Goal: Transaction & Acquisition: Purchase product/service

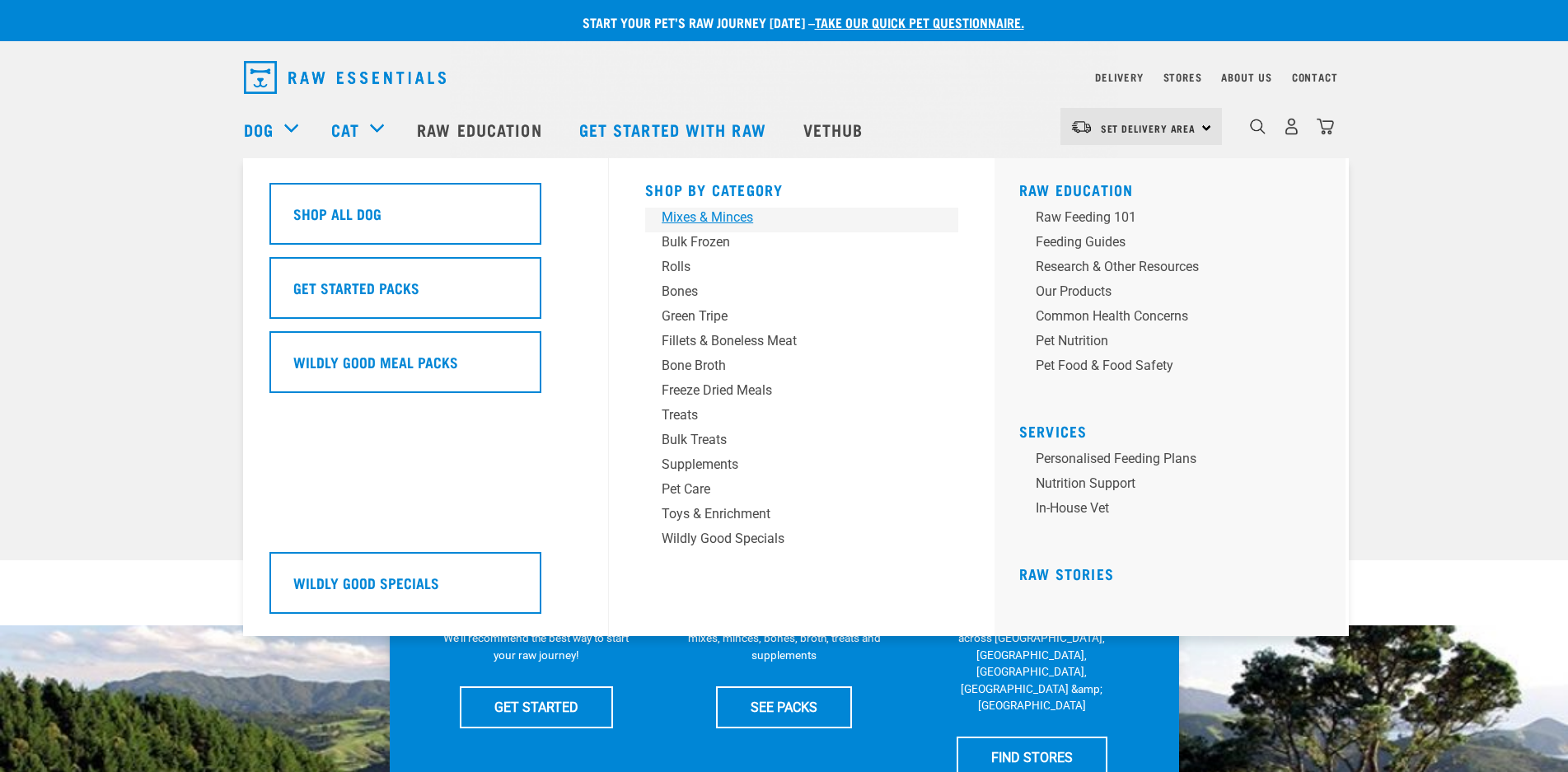
click at [701, 220] on div "Mixes & Minces" at bounding box center [790, 217] width 257 height 20
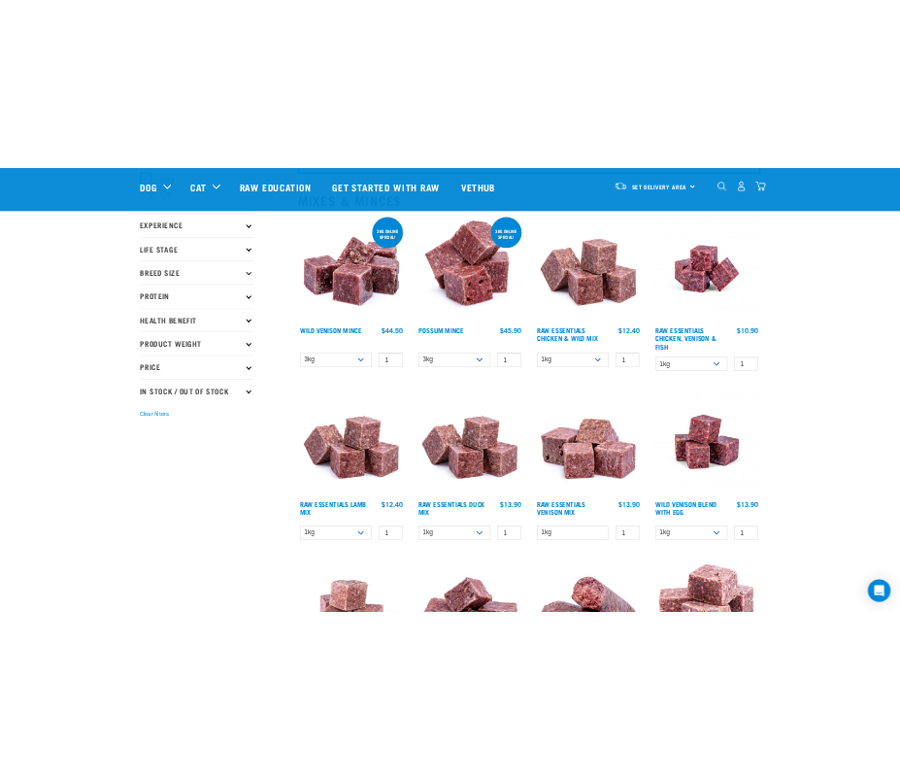
scroll to position [291, 0]
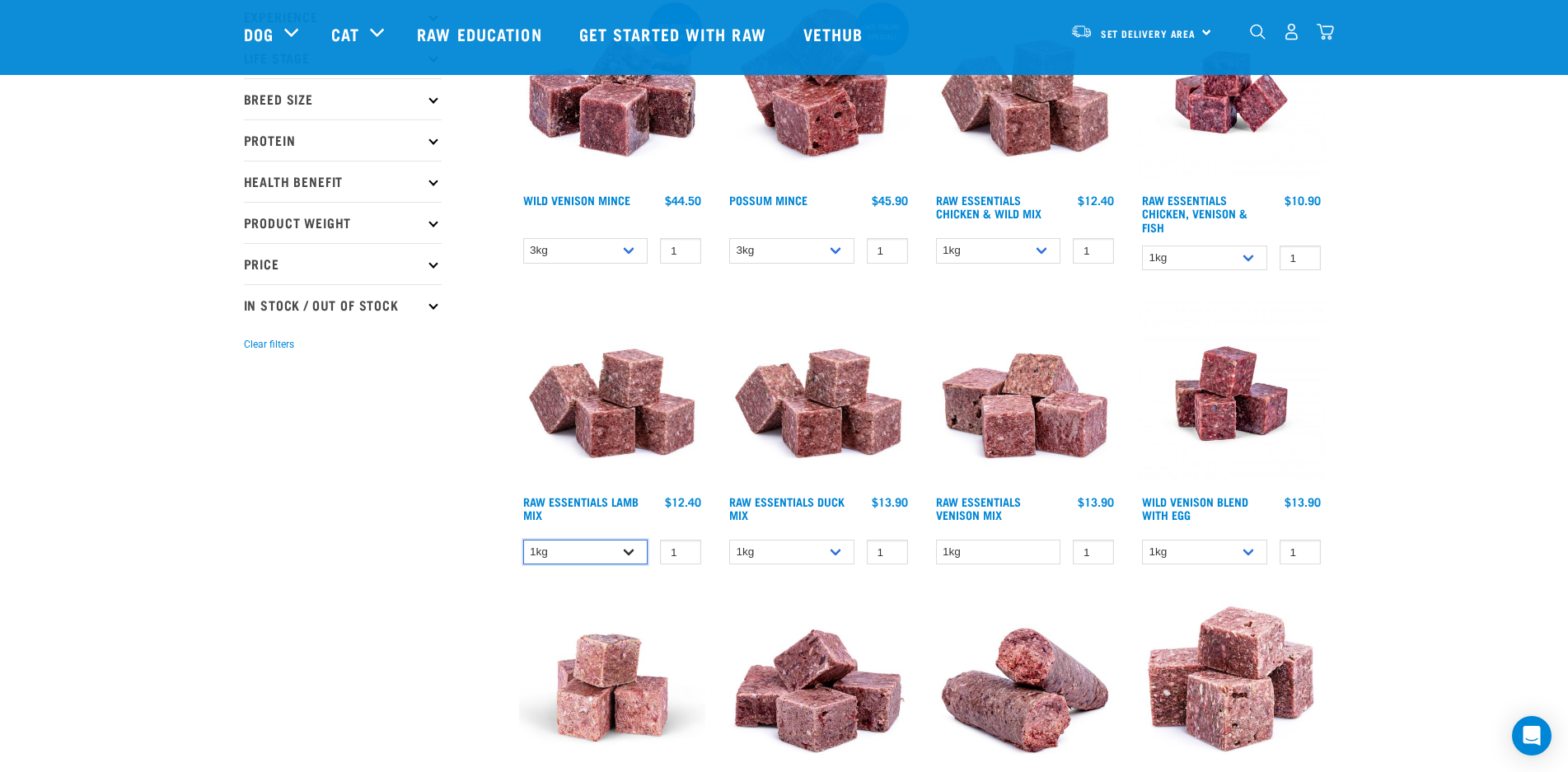
click at [625, 545] on select "1kg 3kg Bulk (10kg)" at bounding box center [586, 552] width 126 height 25
select select "24"
click at [524, 540] on select "1kg 3kg Bulk (10kg)" at bounding box center [586, 552] width 126 height 25
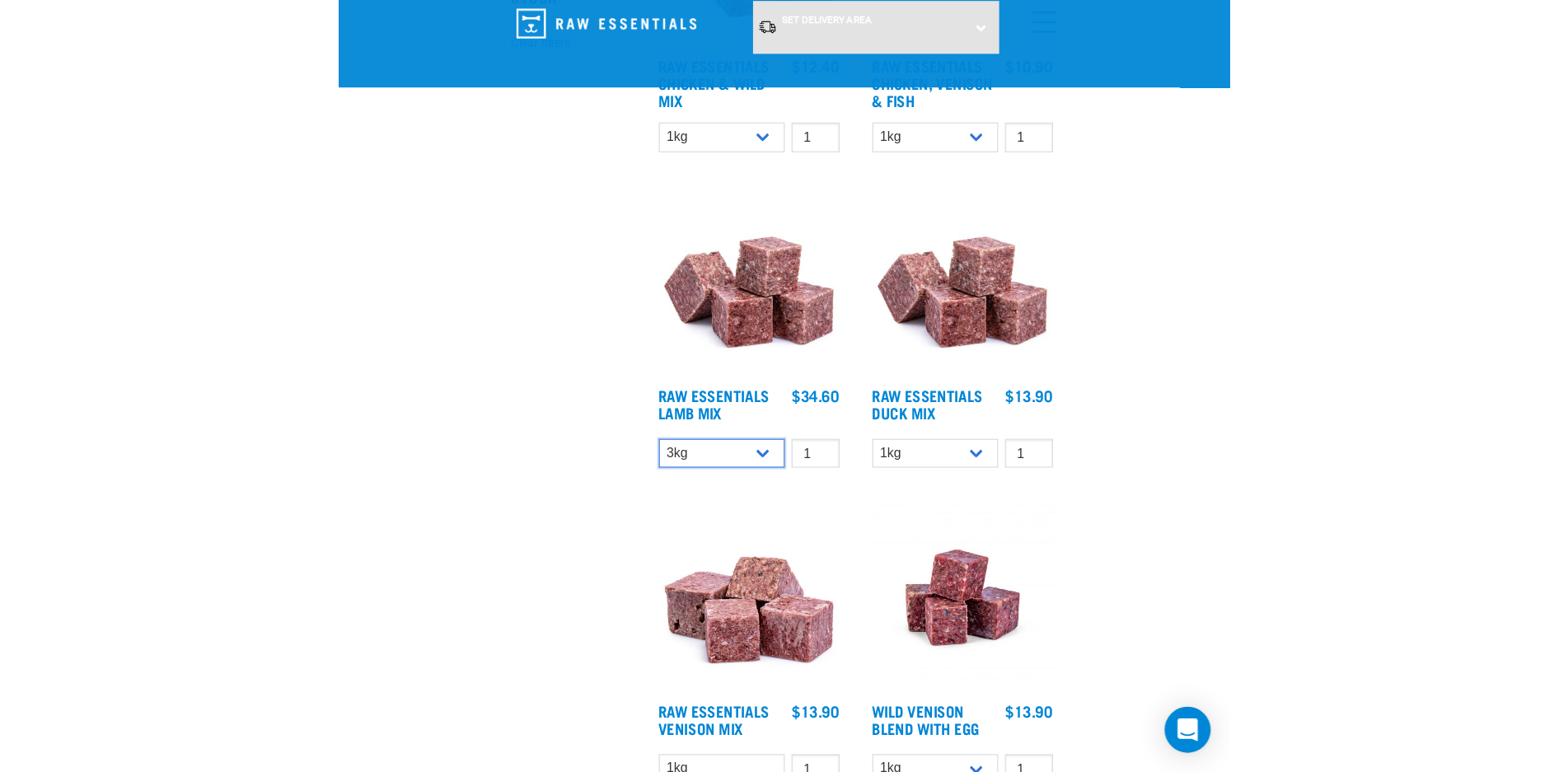
scroll to position [906, 0]
